Goal: Transaction & Acquisition: Purchase product/service

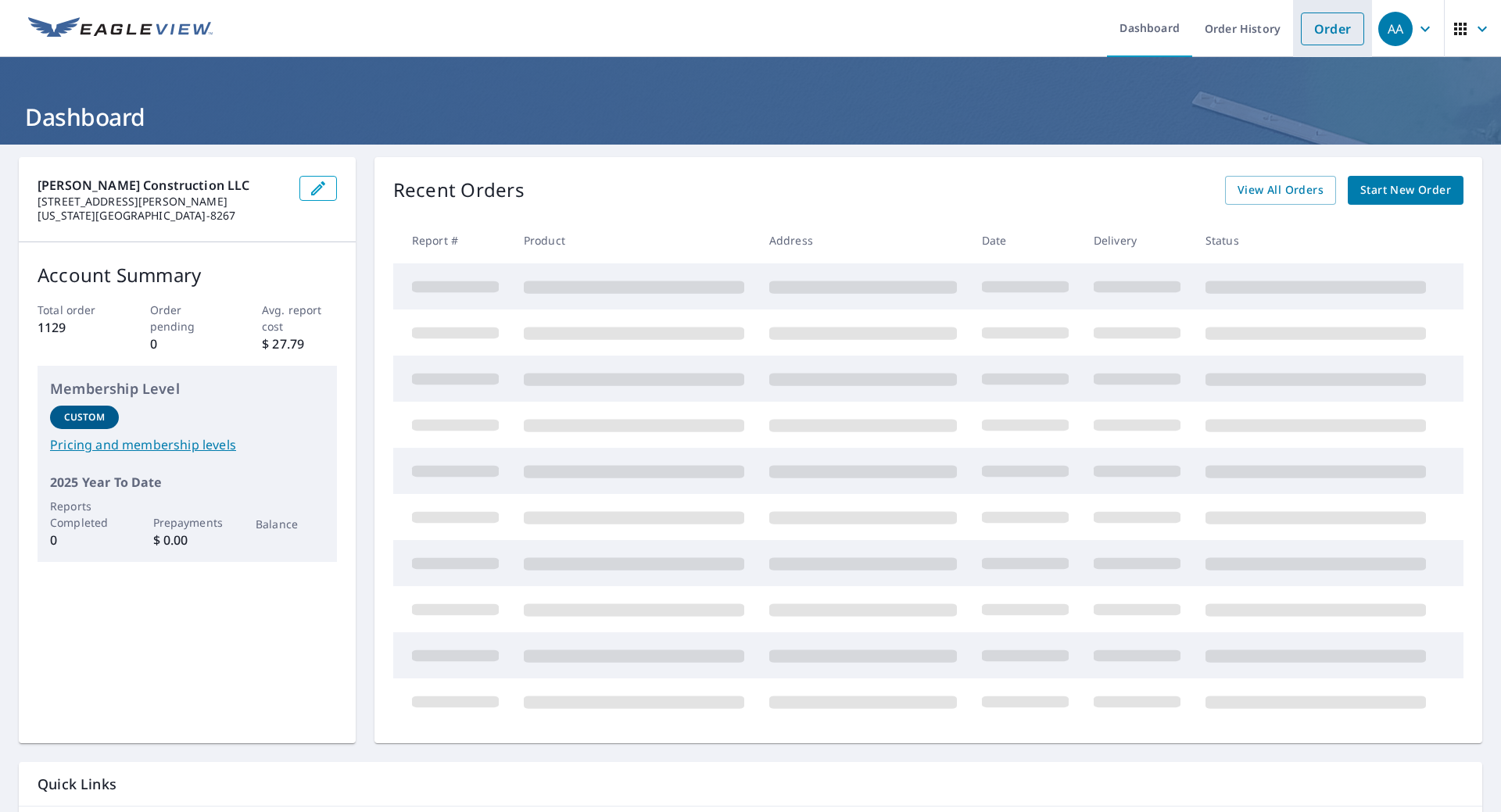
click at [1302, 22] on link "Order" at bounding box center [1333, 28] width 63 height 33
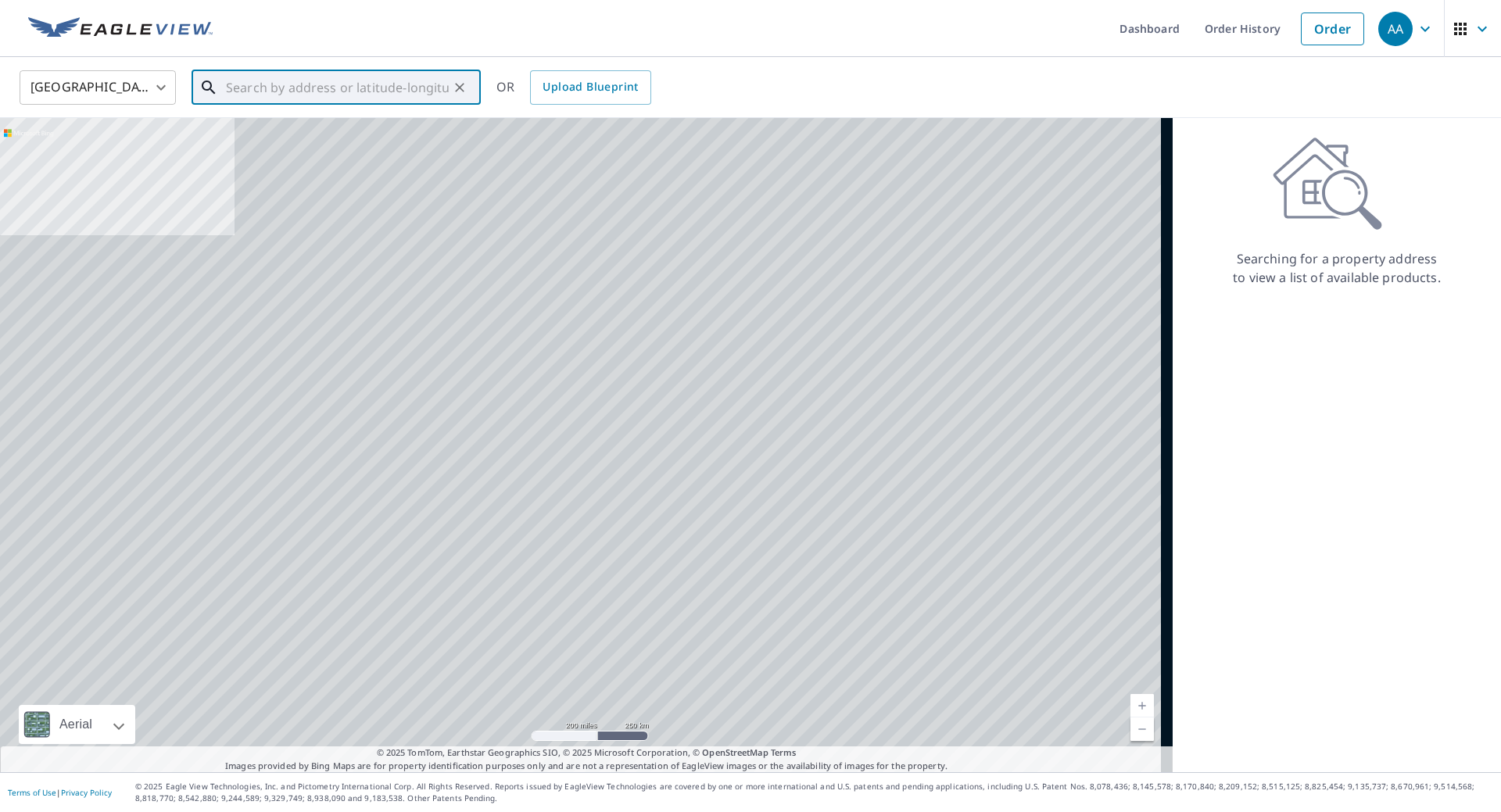
click at [307, 85] on input "text" at bounding box center [337, 88] width 223 height 44
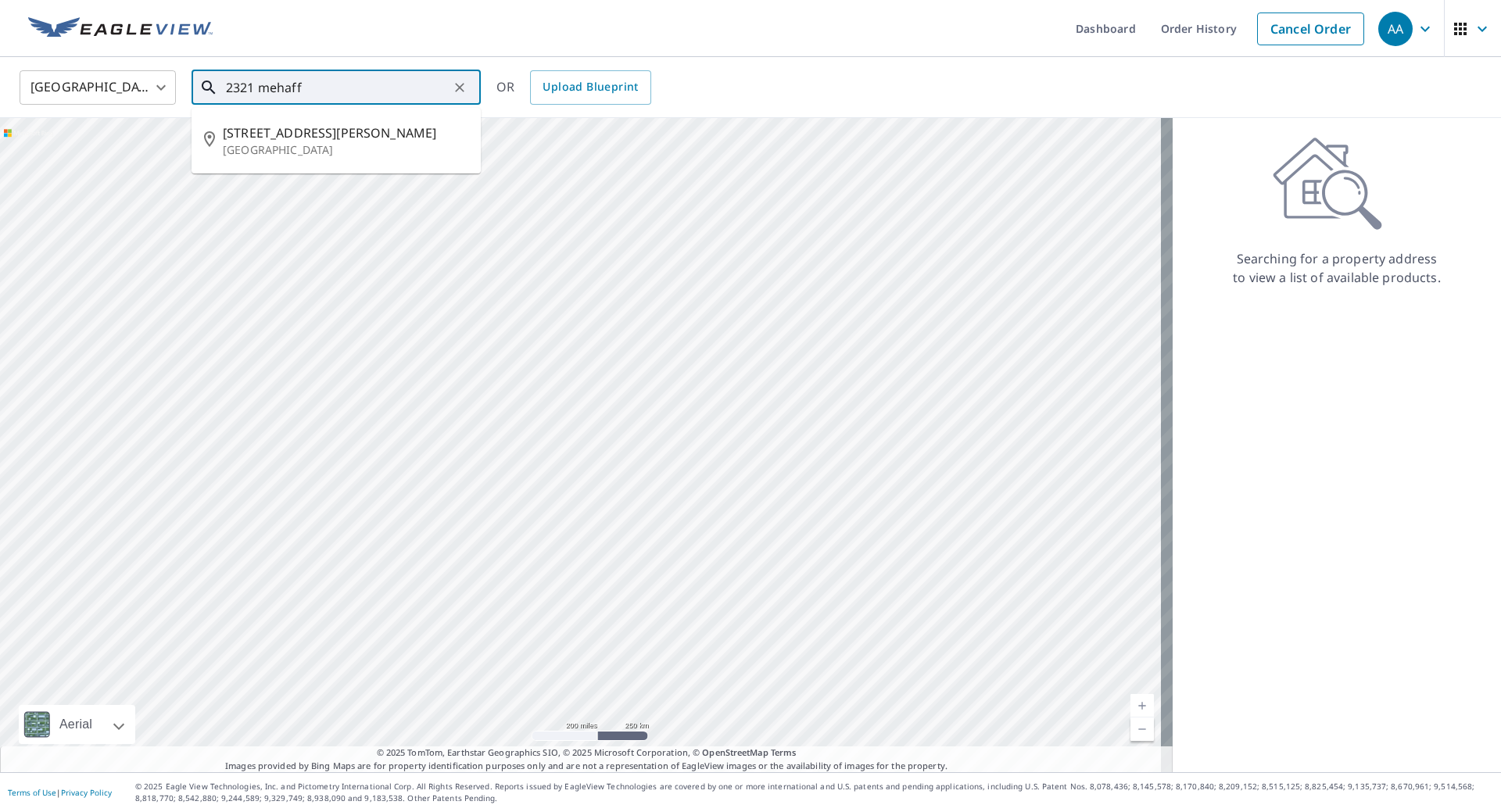
click at [323, 149] on p "[GEOGRAPHIC_DATA]" at bounding box center [346, 150] width 246 height 16
type input "[STREET_ADDRESS][PERSON_NAME]"
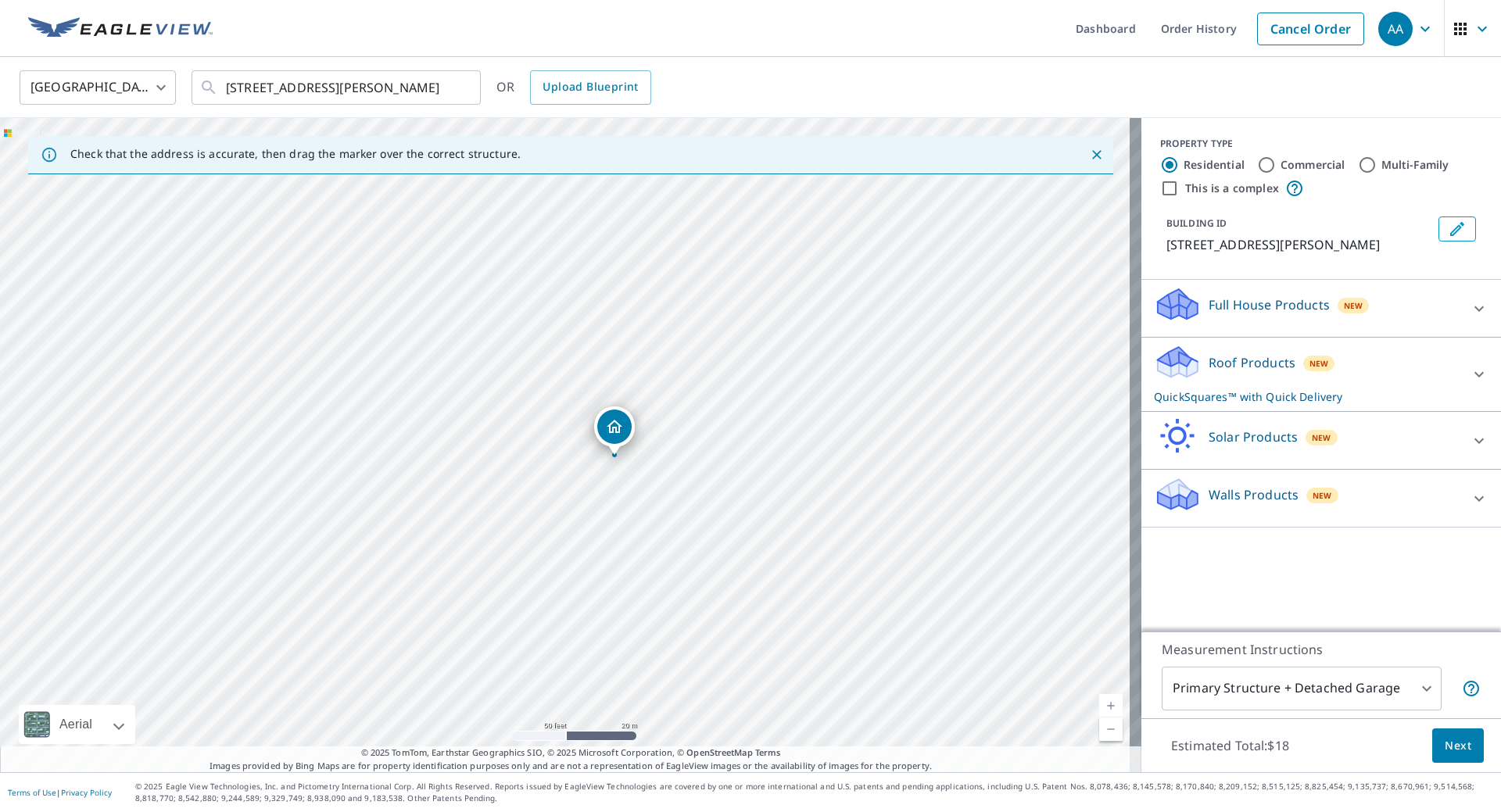
drag, startPoint x: 681, startPoint y: 239, endPoint x: 666, endPoint y: 337, distance: 99.1
click at [666, 337] on div "[STREET_ADDRESS][PERSON_NAME]" at bounding box center [570, 445] width 1141 height 654
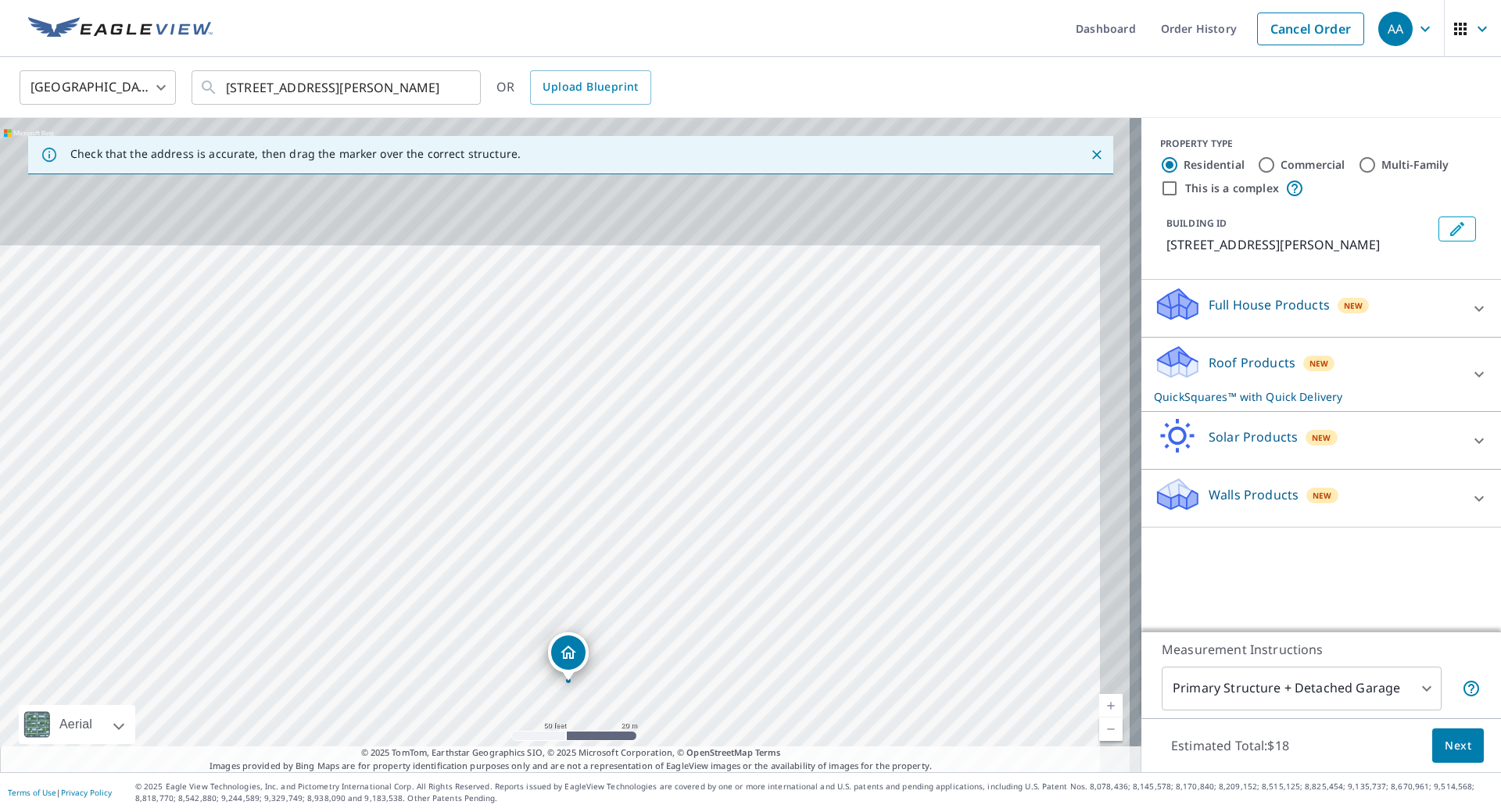
drag, startPoint x: 670, startPoint y: 276, endPoint x: 632, endPoint y: 469, distance: 196.7
click at [632, 469] on div "[STREET_ADDRESS][PERSON_NAME]" at bounding box center [570, 445] width 1141 height 654
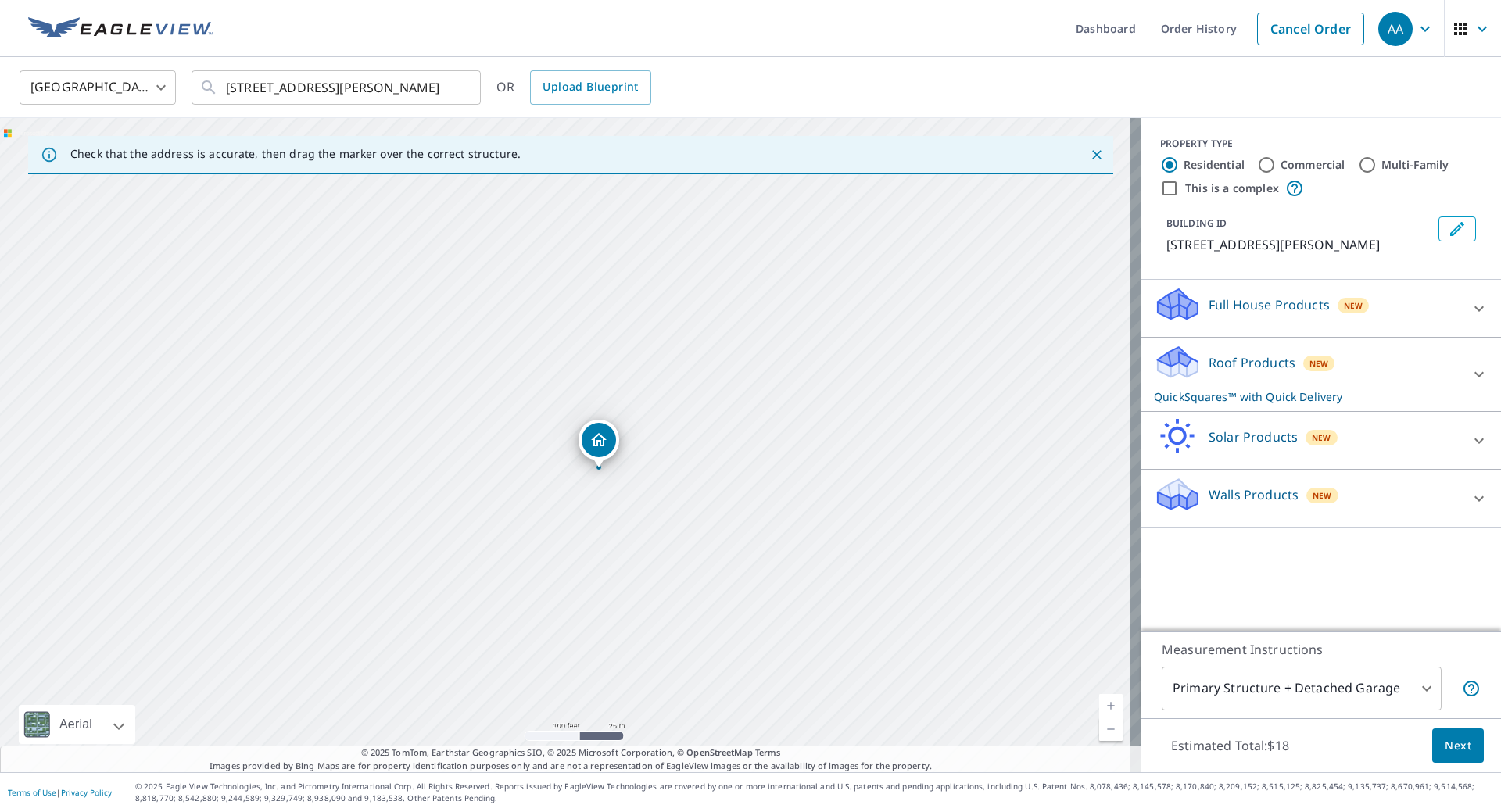
drag, startPoint x: 618, startPoint y: 502, endPoint x: 616, endPoint y: 397, distance: 105.0
click at [616, 397] on div "[STREET_ADDRESS][PERSON_NAME]" at bounding box center [570, 445] width 1141 height 654
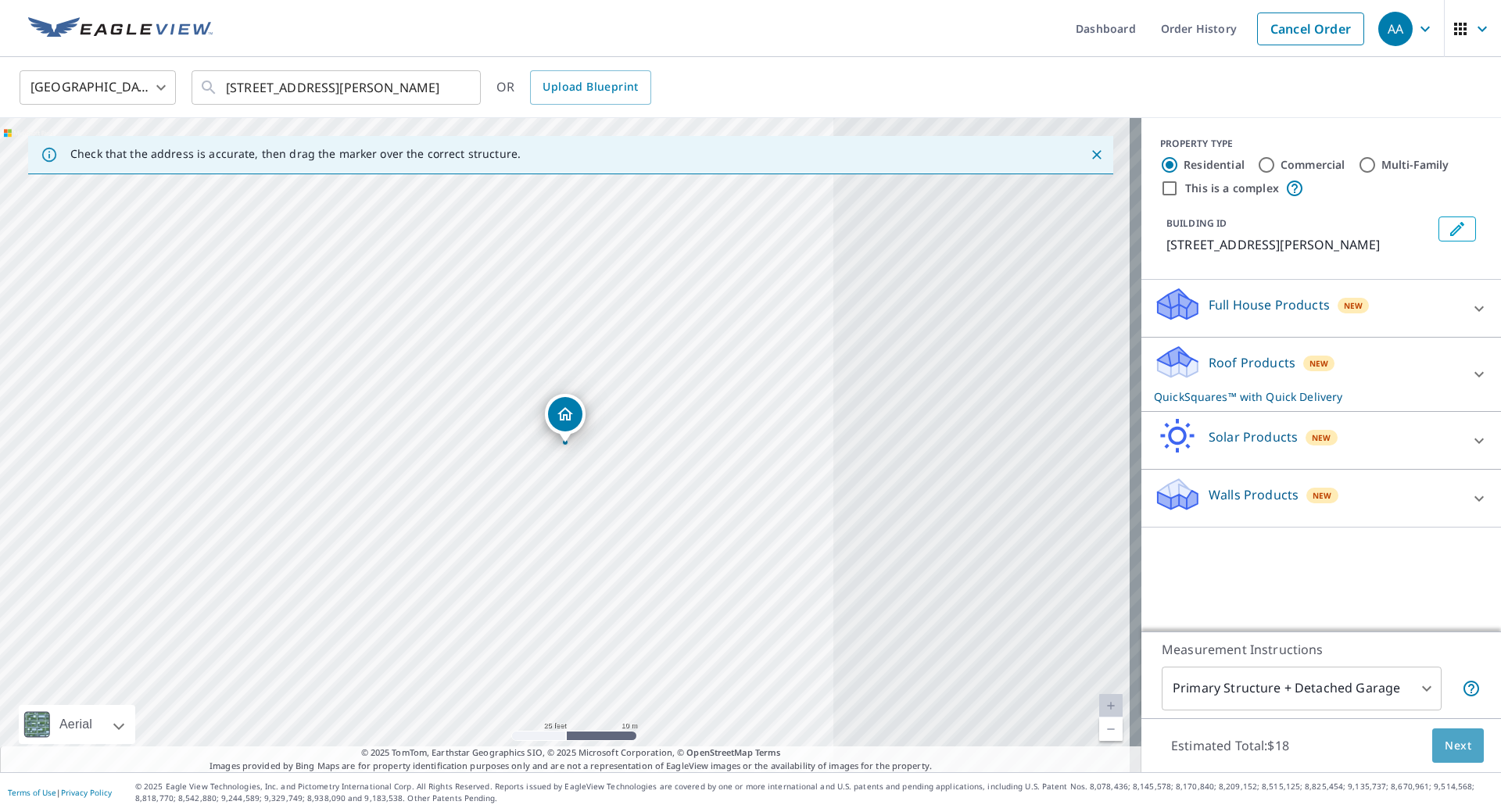
click at [1445, 741] on span "Next" at bounding box center [1458, 746] width 27 height 20
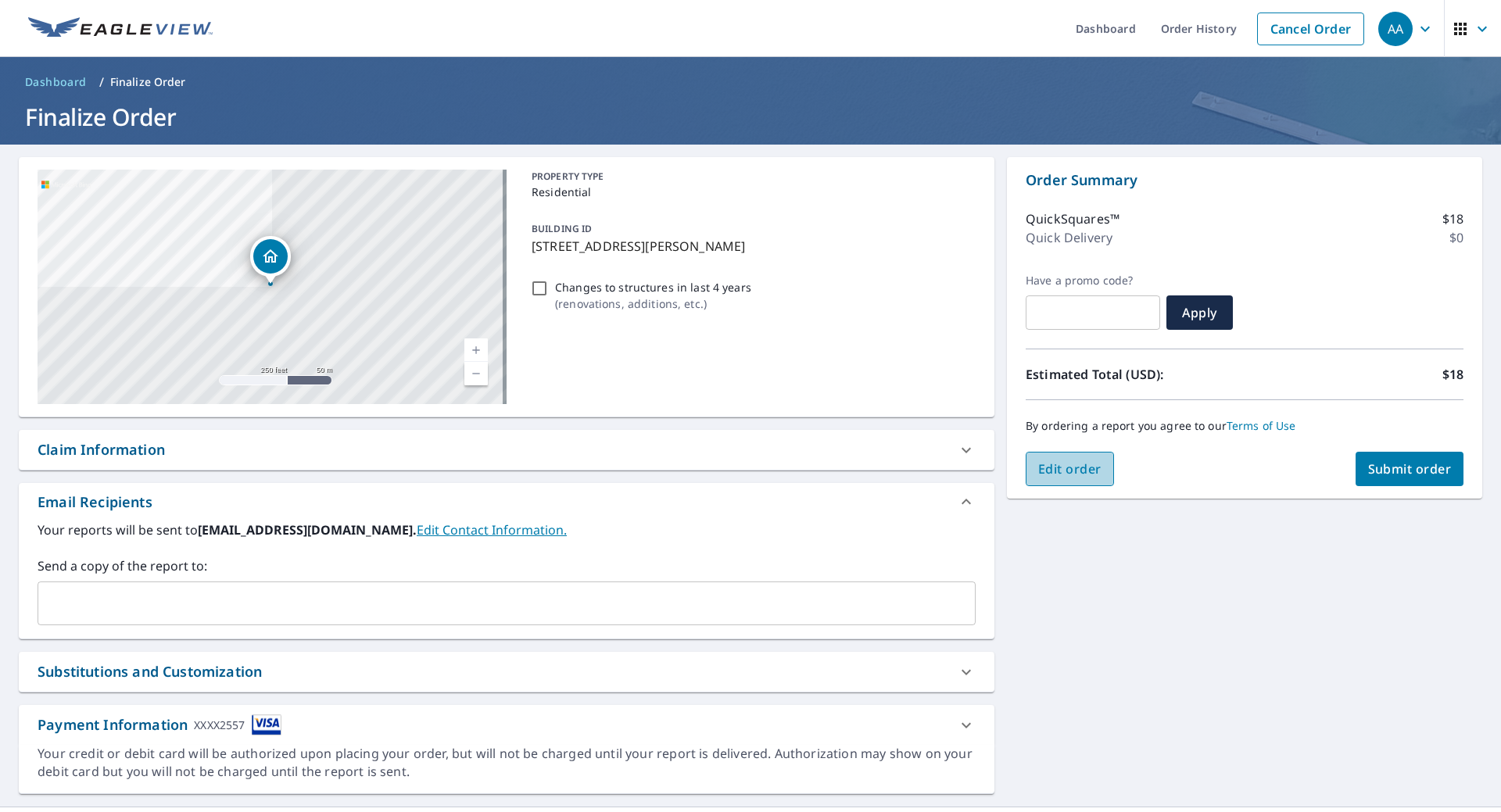
click at [1049, 459] on button "Edit order" at bounding box center [1070, 468] width 89 height 34
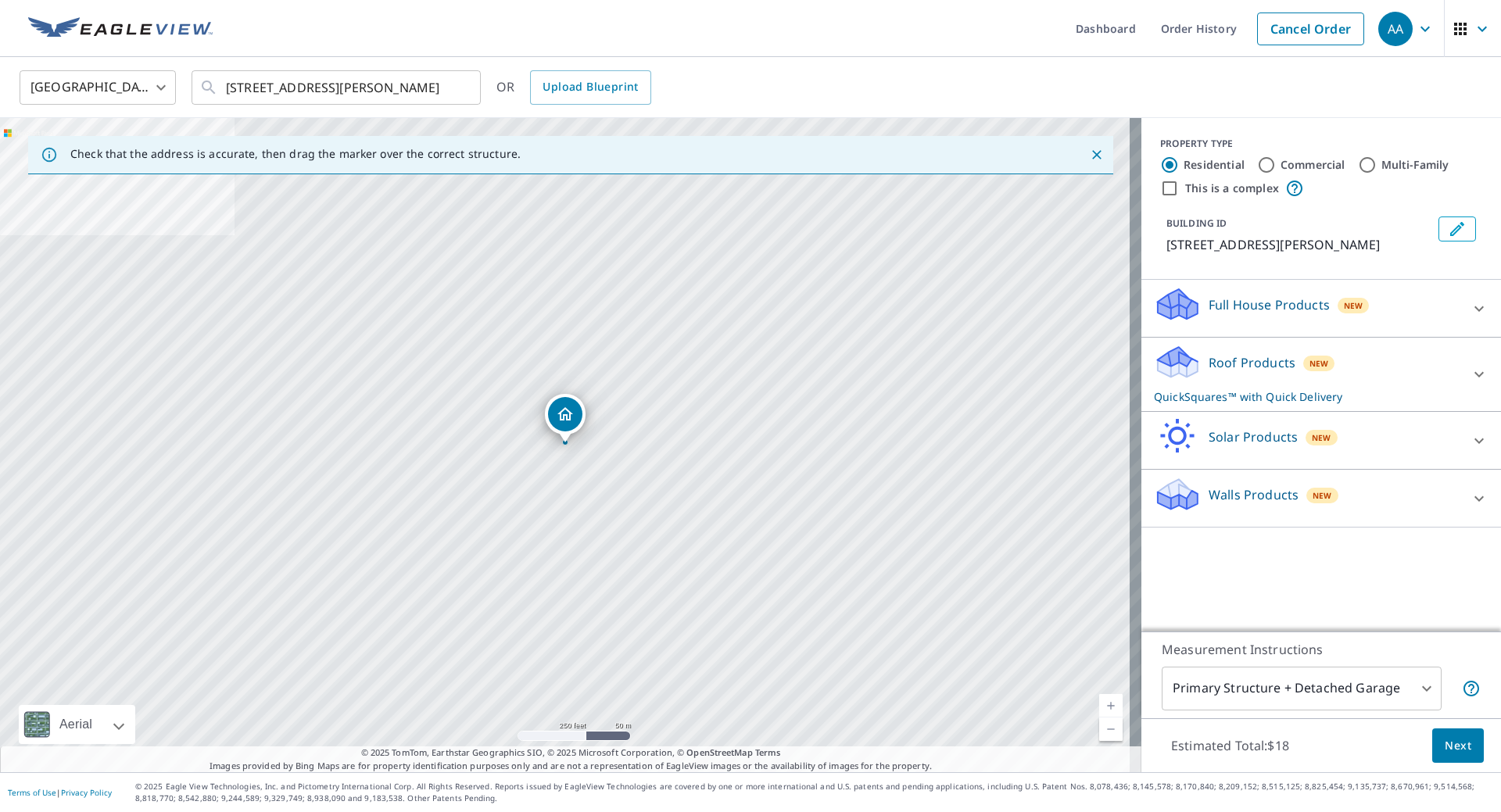
click at [1231, 402] on div "Roof Products New QuickSquares™ with Quick Delivery" at bounding box center [1307, 373] width 307 height 61
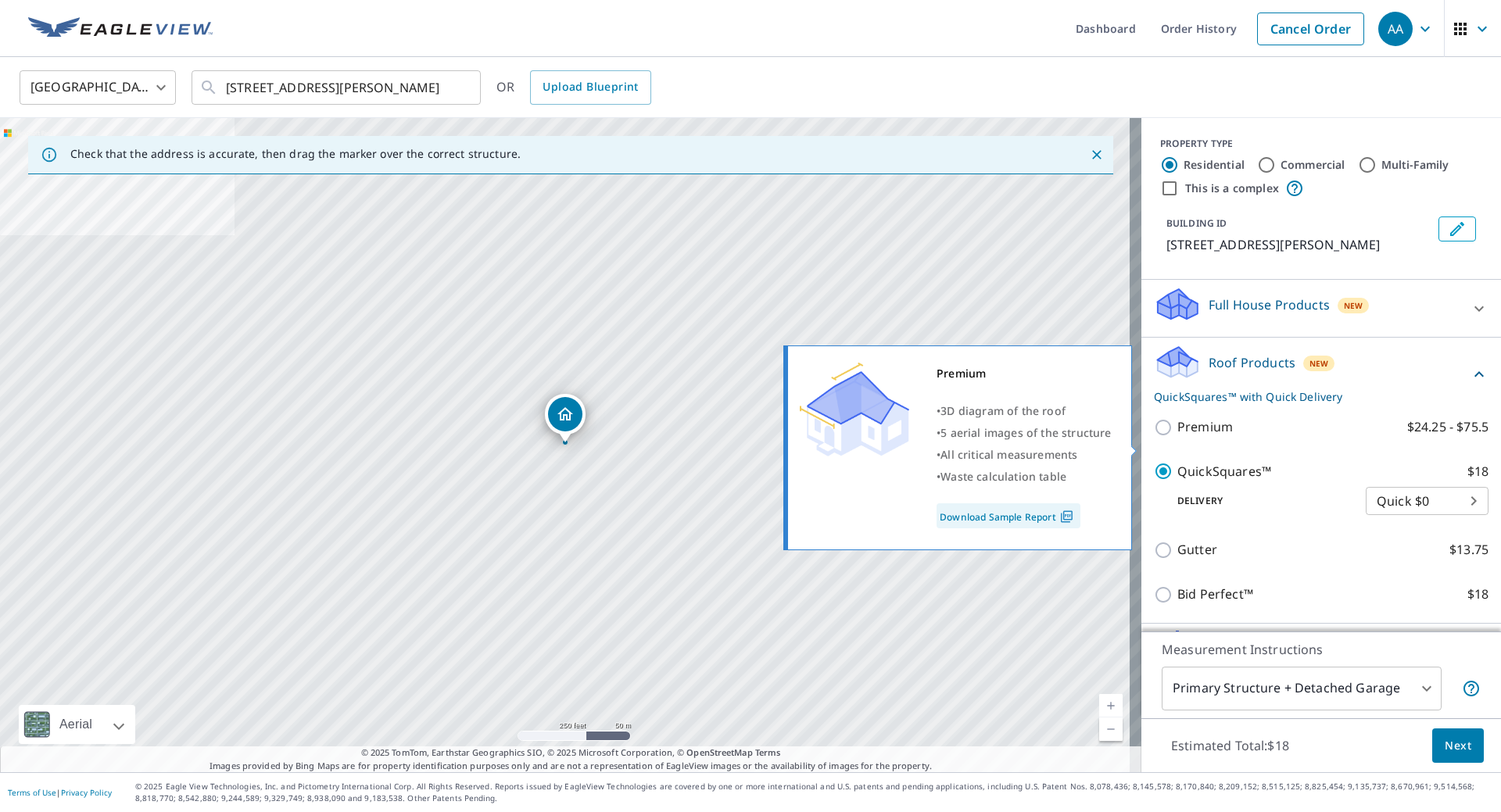
click at [1198, 437] on p "Premium" at bounding box center [1206, 426] width 56 height 20
click at [1178, 437] on input "Premium $24.25 - $75.5" at bounding box center [1166, 427] width 23 height 19
checkbox input "true"
checkbox input "false"
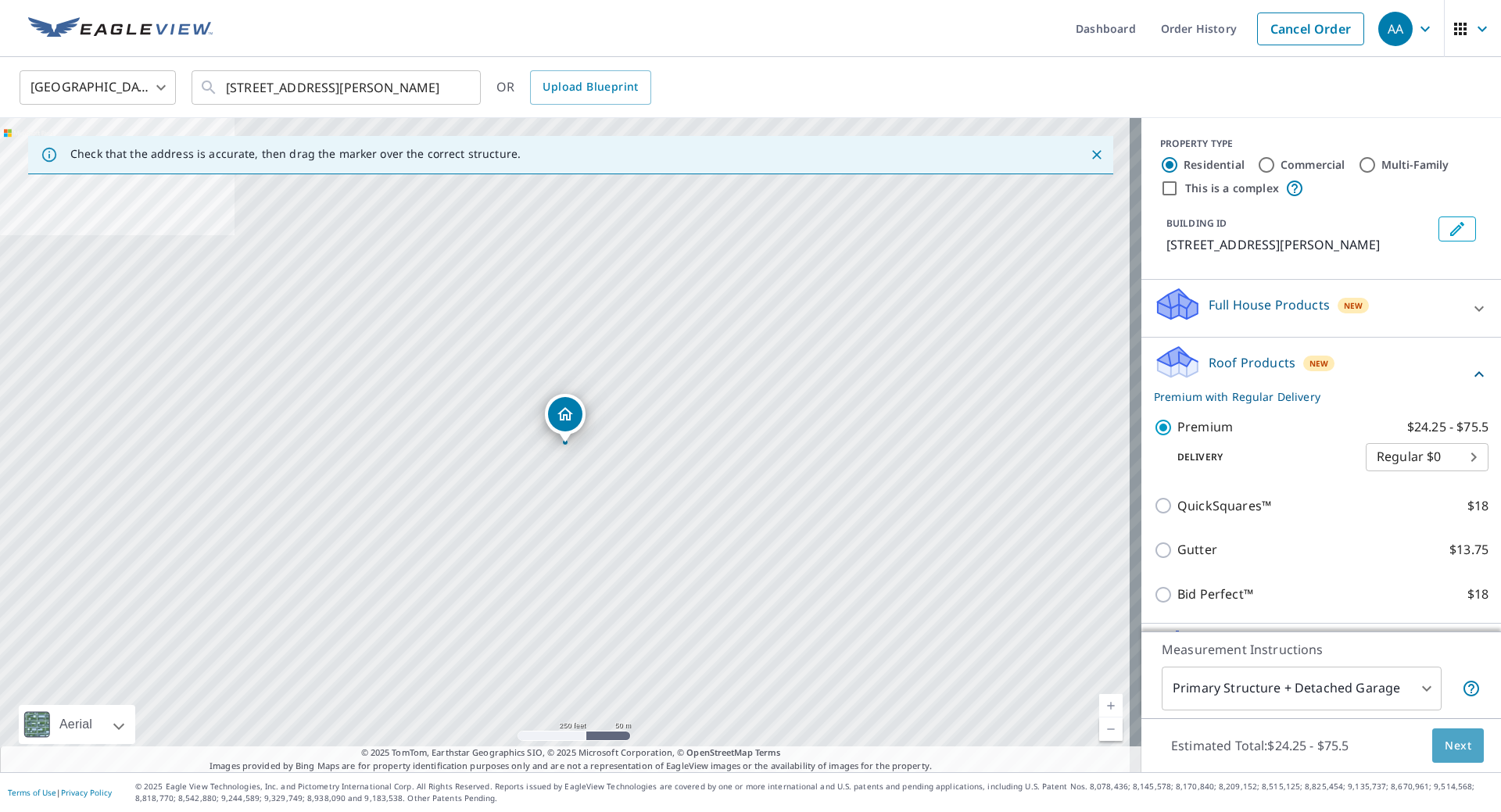
click at [1445, 737] on span "Next" at bounding box center [1458, 746] width 27 height 20
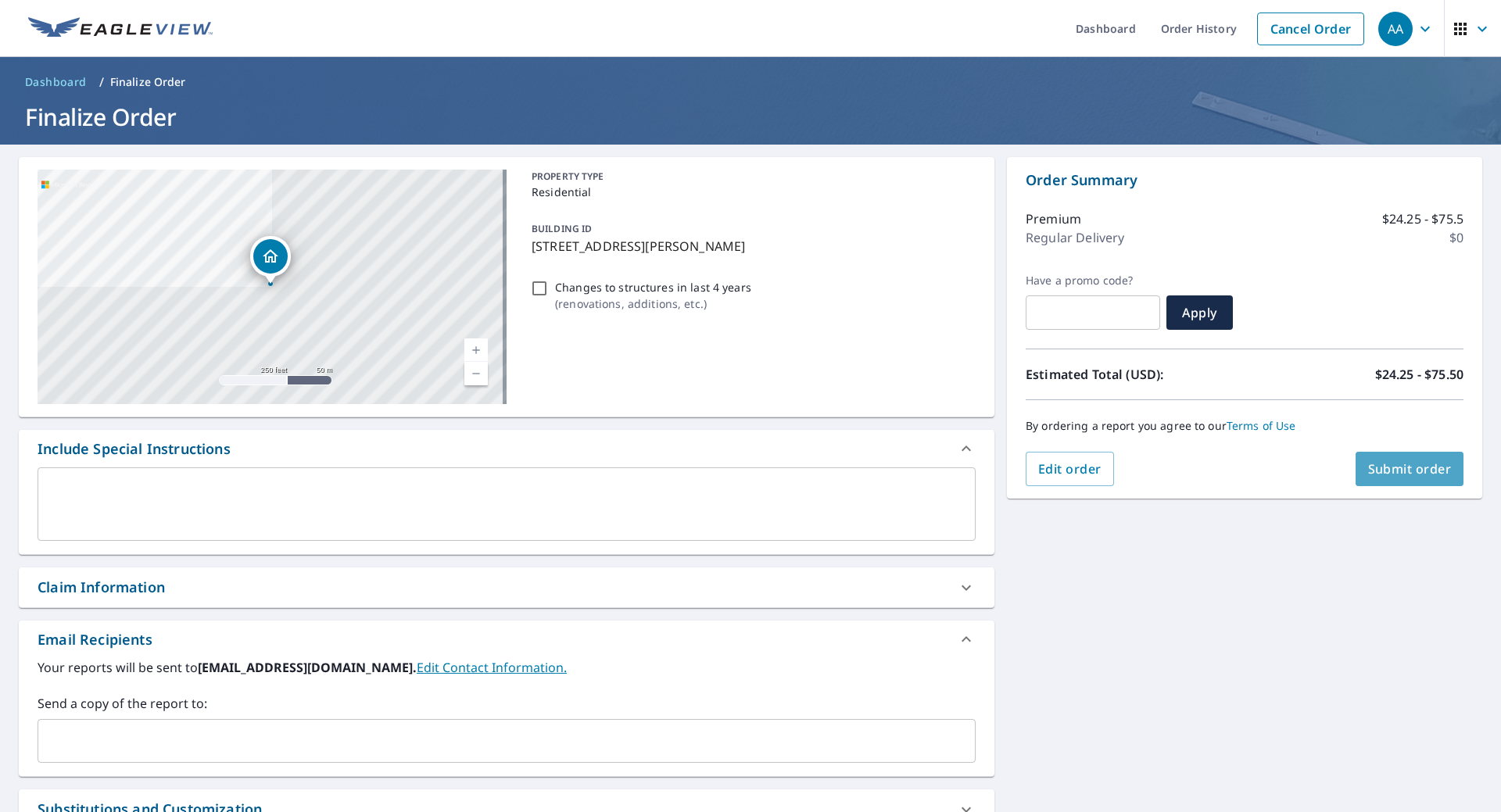
click at [1376, 477] on span "Submit order" at bounding box center [1411, 468] width 84 height 17
checkbox input "true"
